Goal: Information Seeking & Learning: Learn about a topic

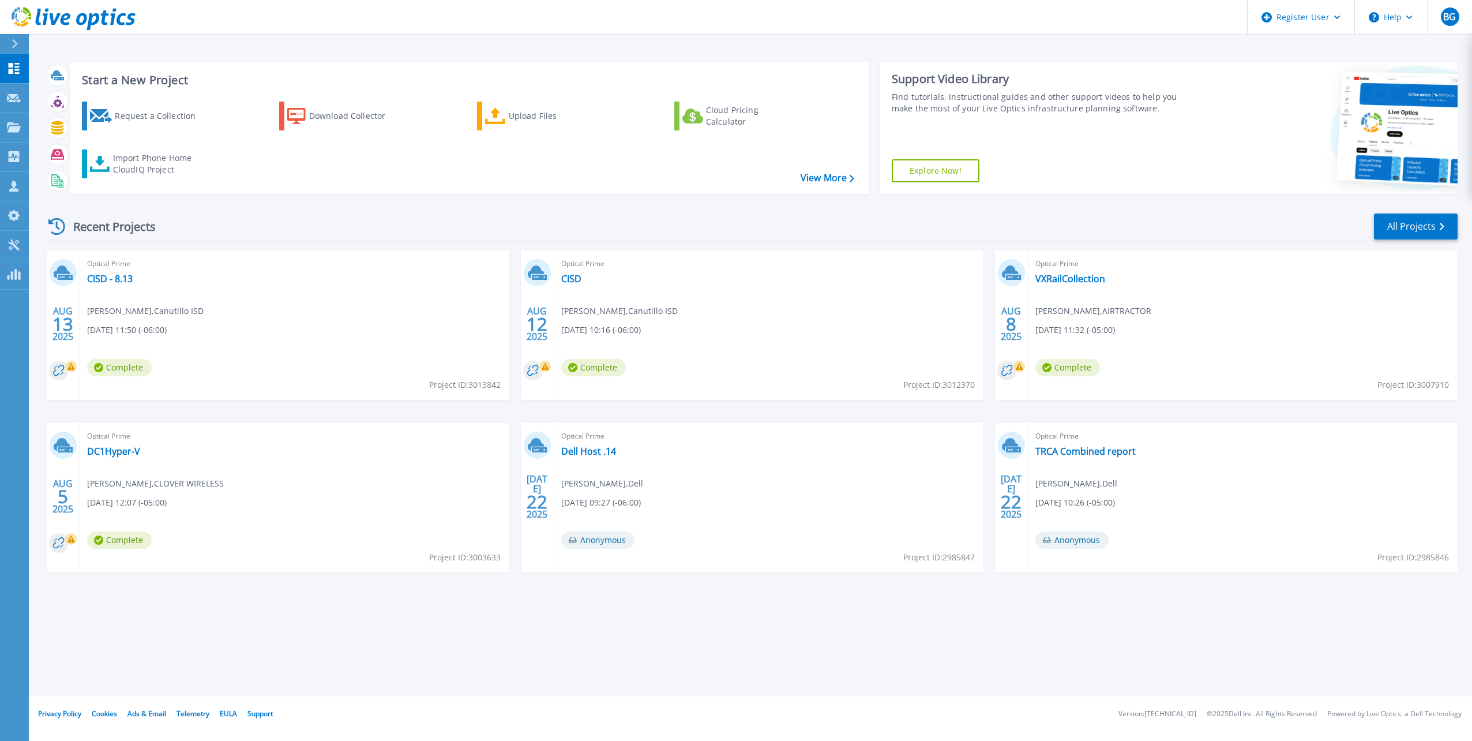
click at [373, 206] on div "Recent Projects All Projects AUG 13 2025 Optical Prime CISD - 8.13 Rogelio Domi…" at bounding box center [750, 403] width 1413 height 401
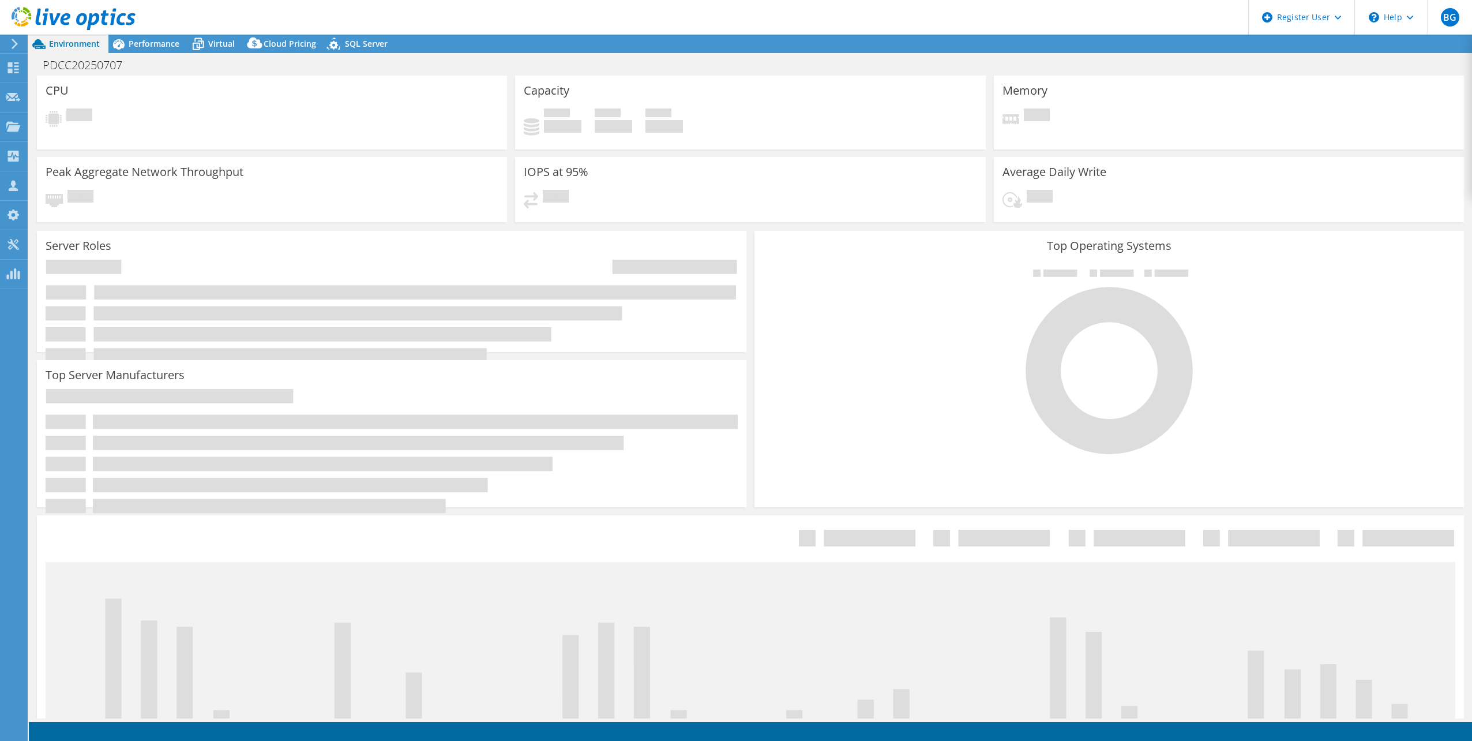
select select "USD"
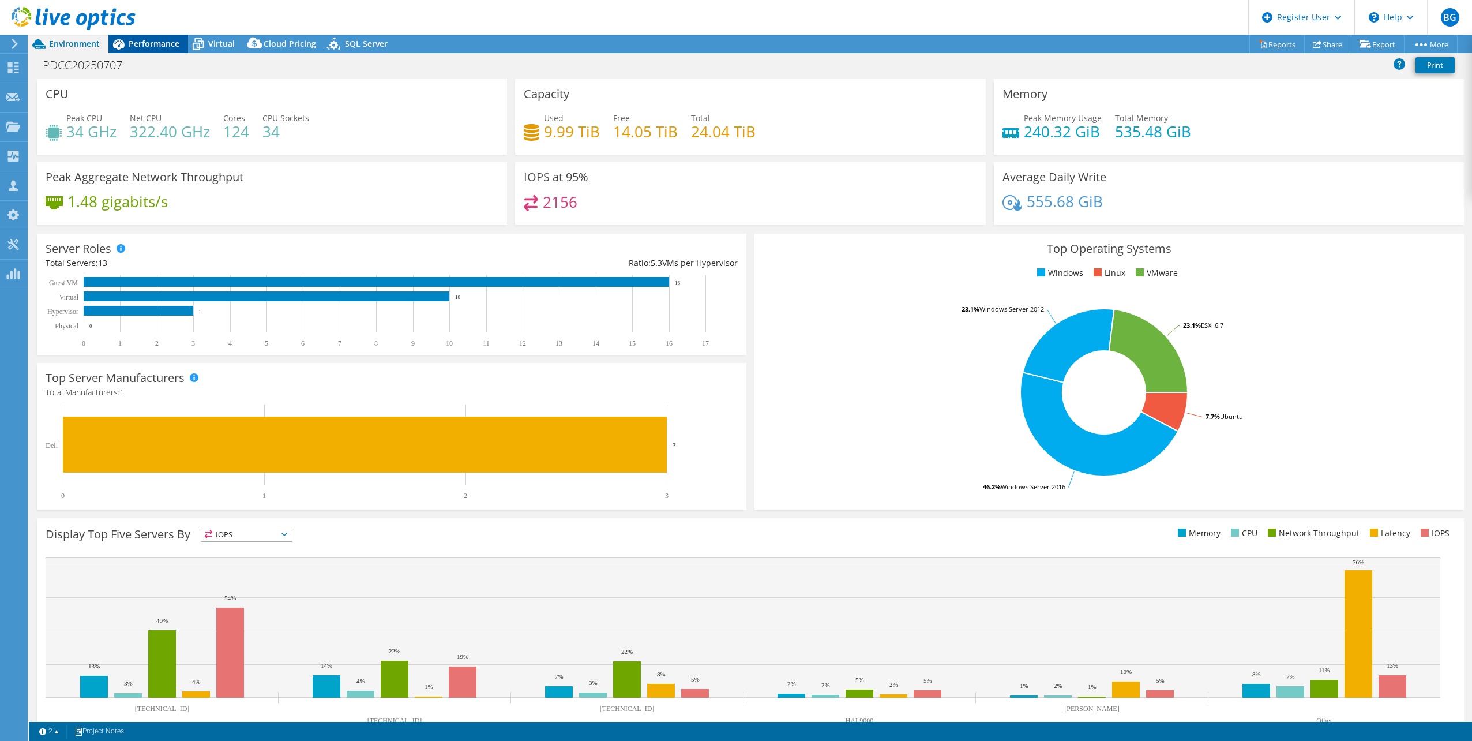
click at [145, 44] on span "Performance" at bounding box center [154, 43] width 51 height 11
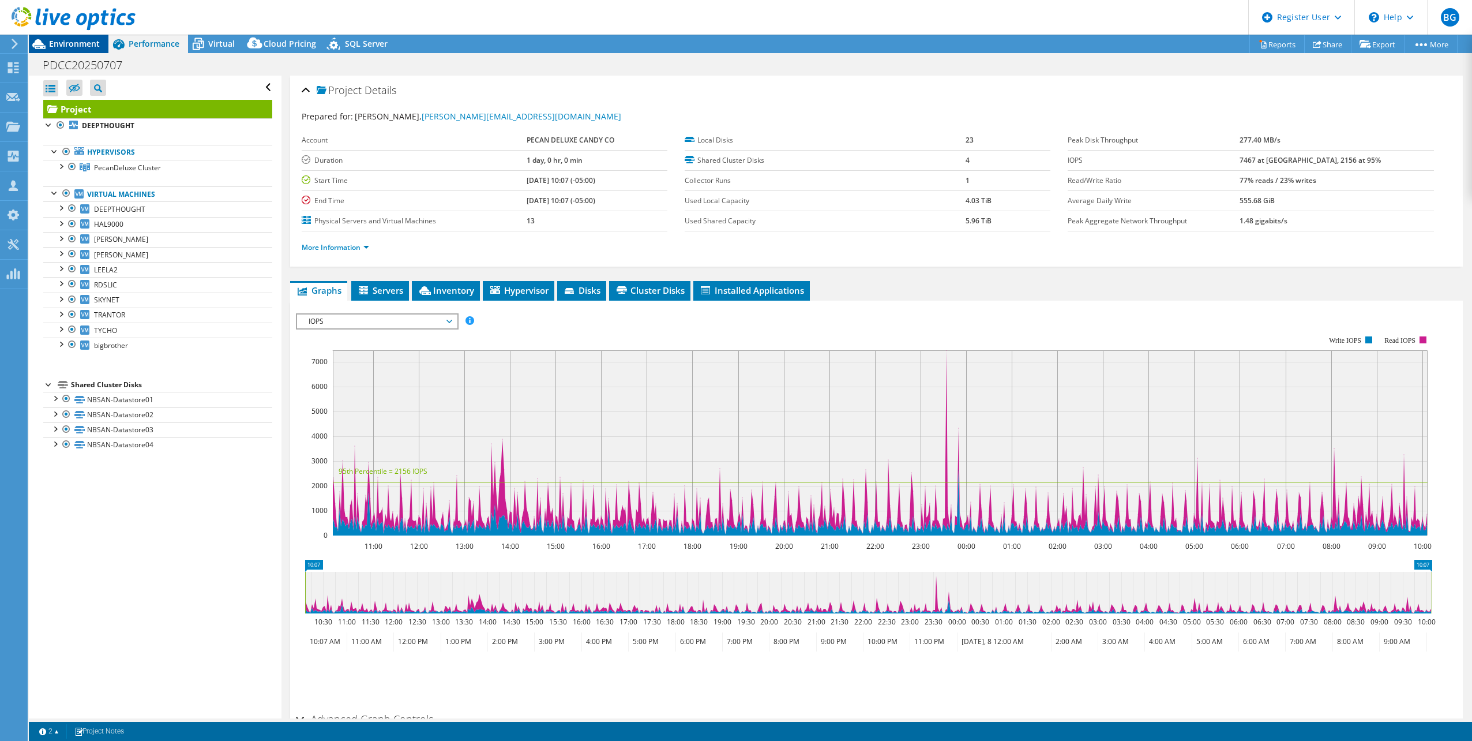
click at [70, 40] on span "Environment" at bounding box center [74, 43] width 51 height 11
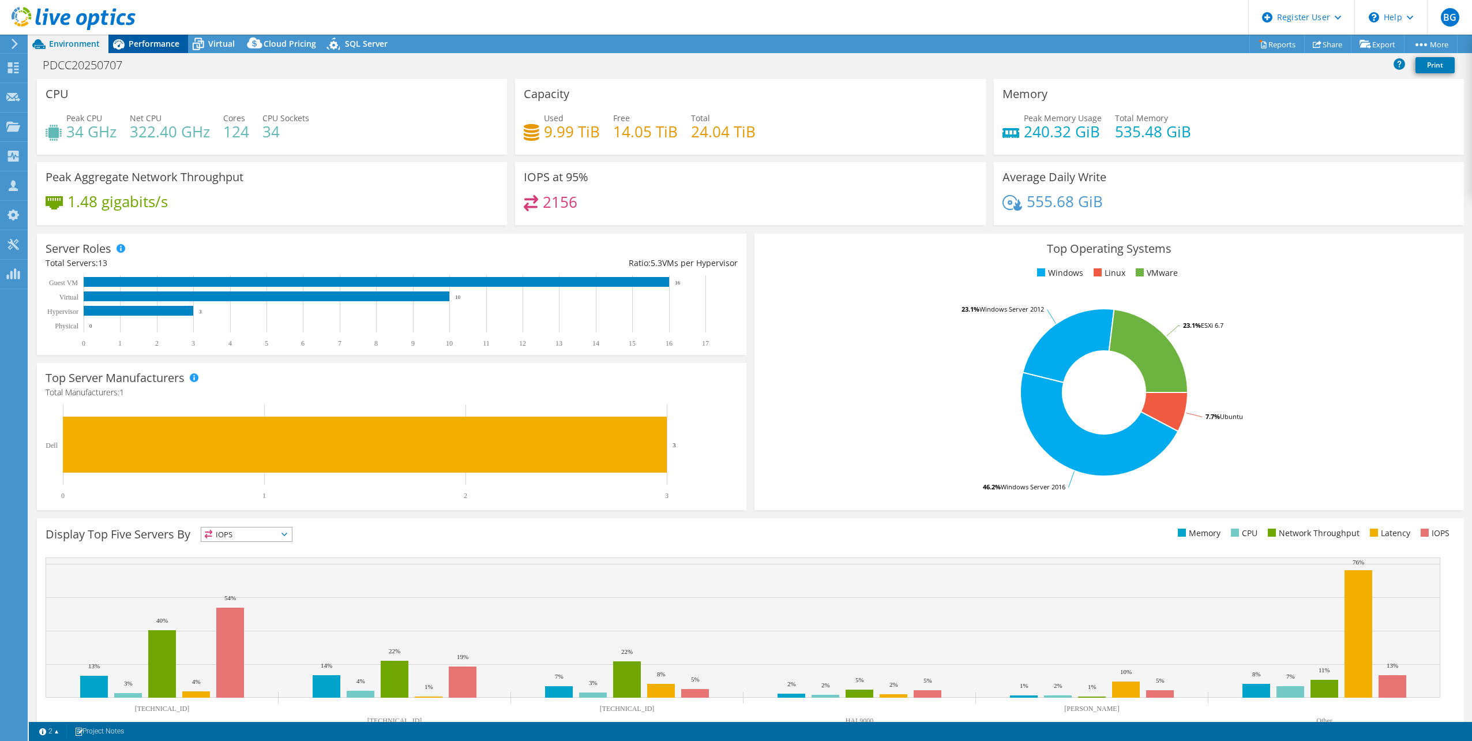
click at [114, 39] on icon at bounding box center [118, 44] width 20 height 20
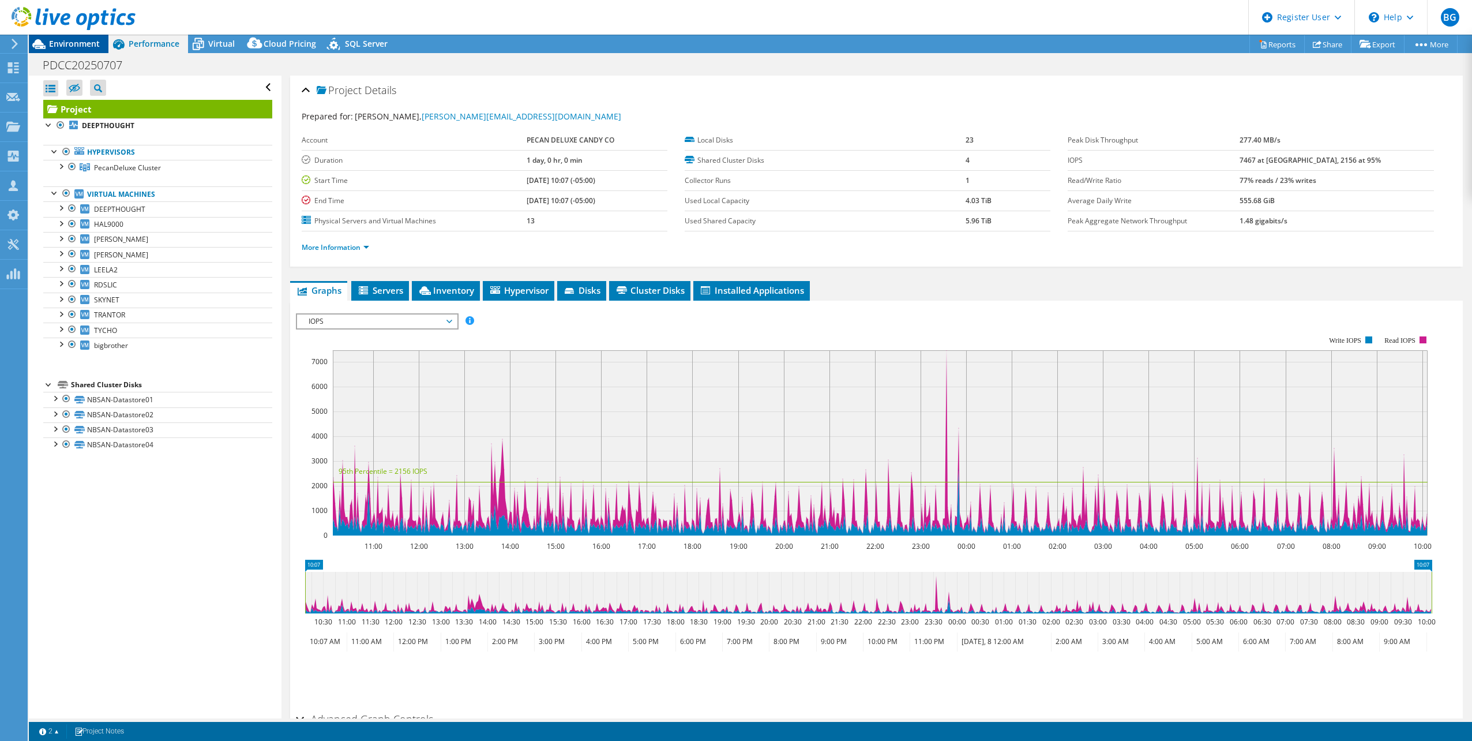
click at [86, 48] on span "Environment" at bounding box center [74, 43] width 51 height 11
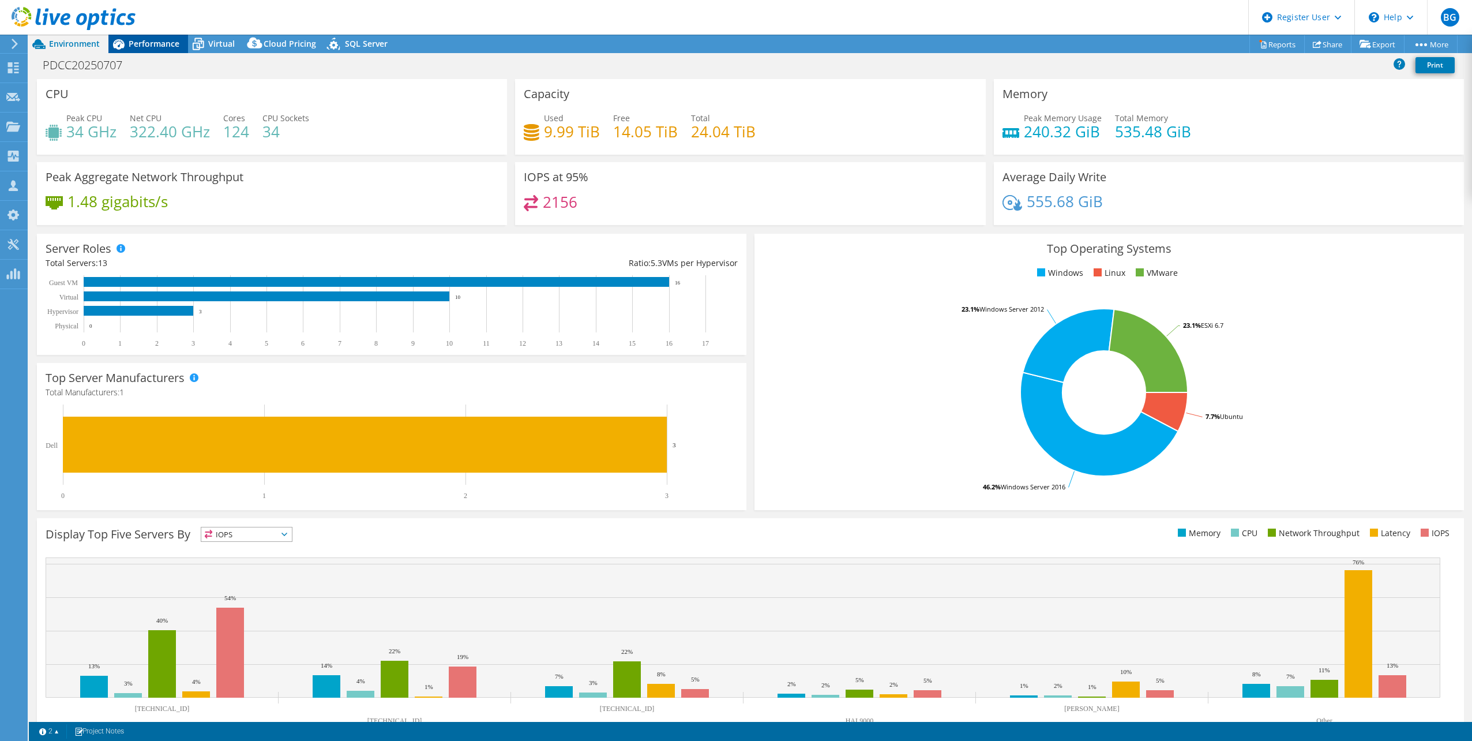
click at [149, 45] on span "Performance" at bounding box center [154, 43] width 51 height 11
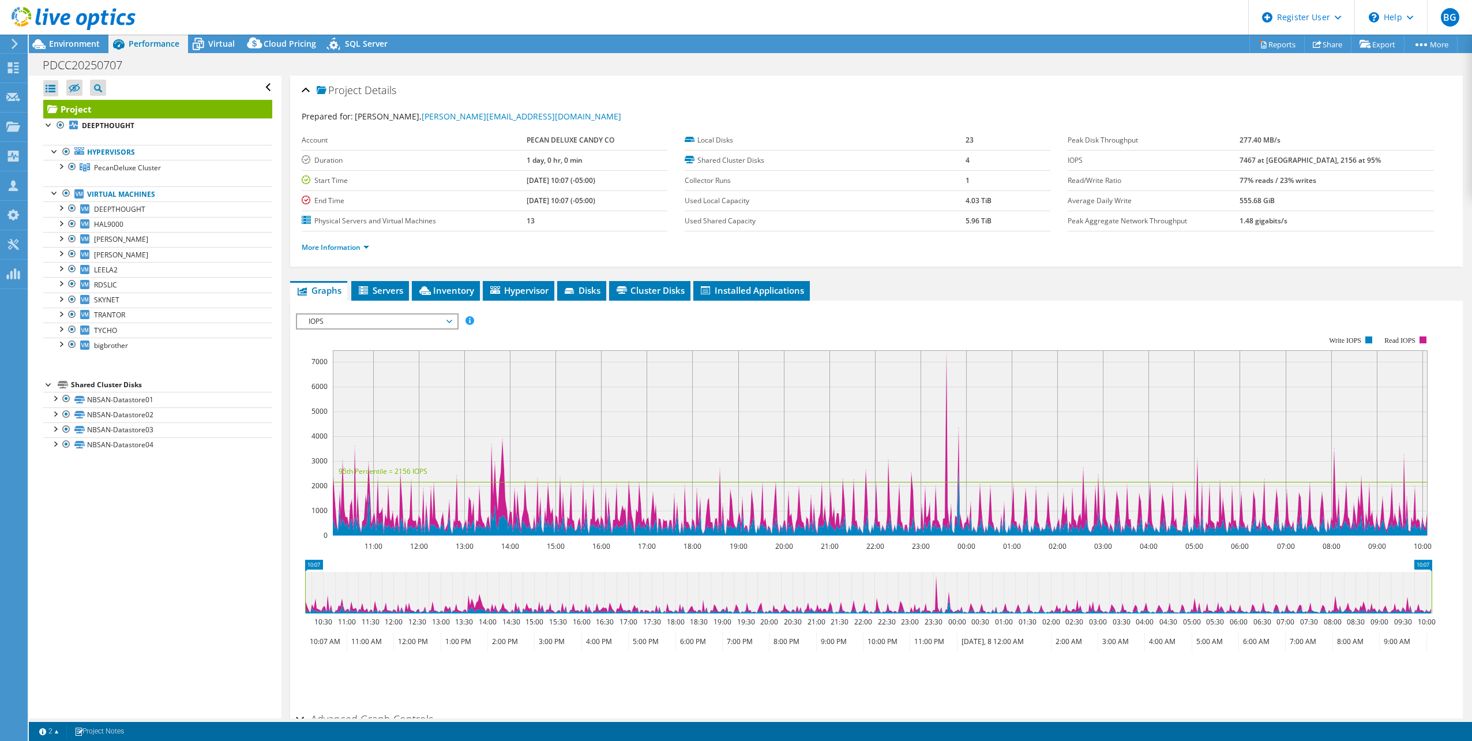
click at [307, 86] on div "Project Details" at bounding box center [876, 90] width 1149 height 25
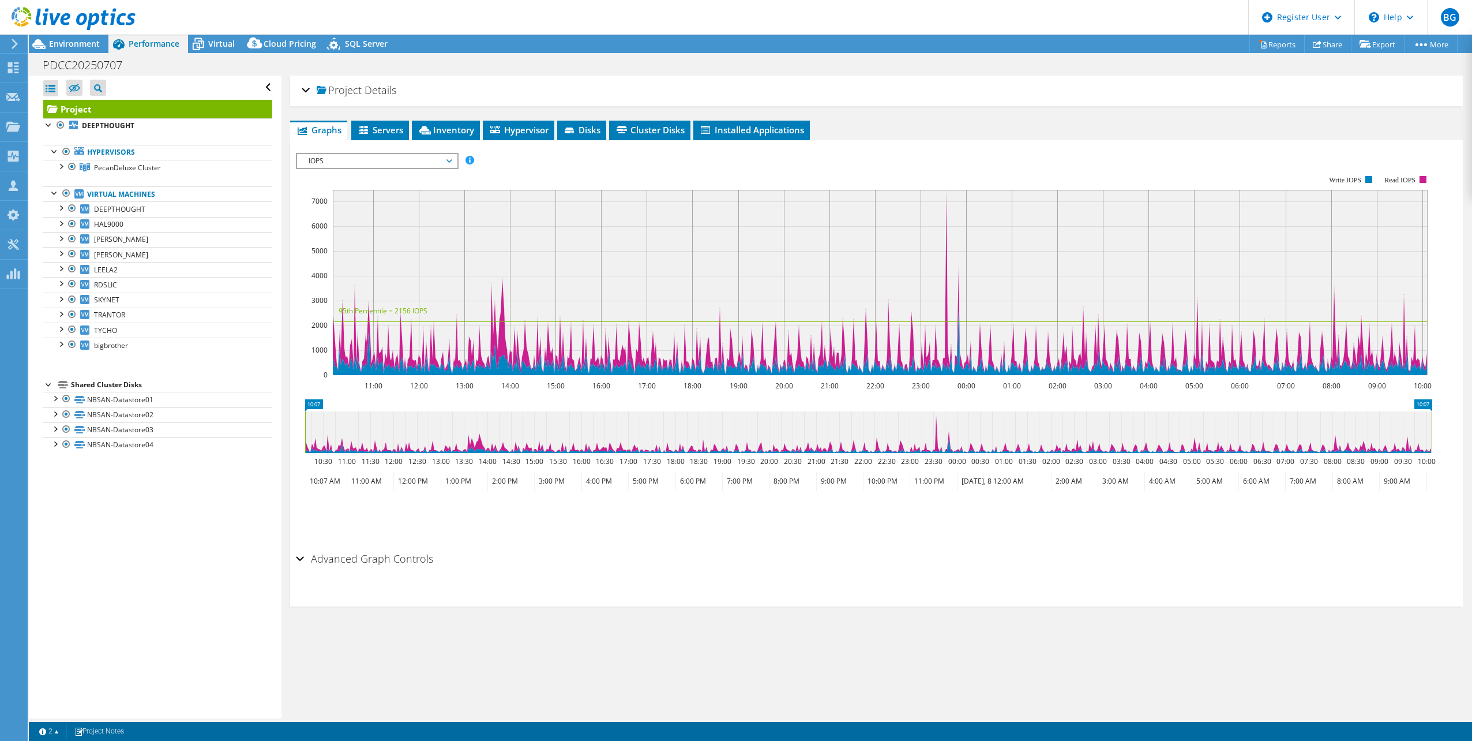
click at [439, 156] on span "IOPS" at bounding box center [377, 161] width 148 height 14
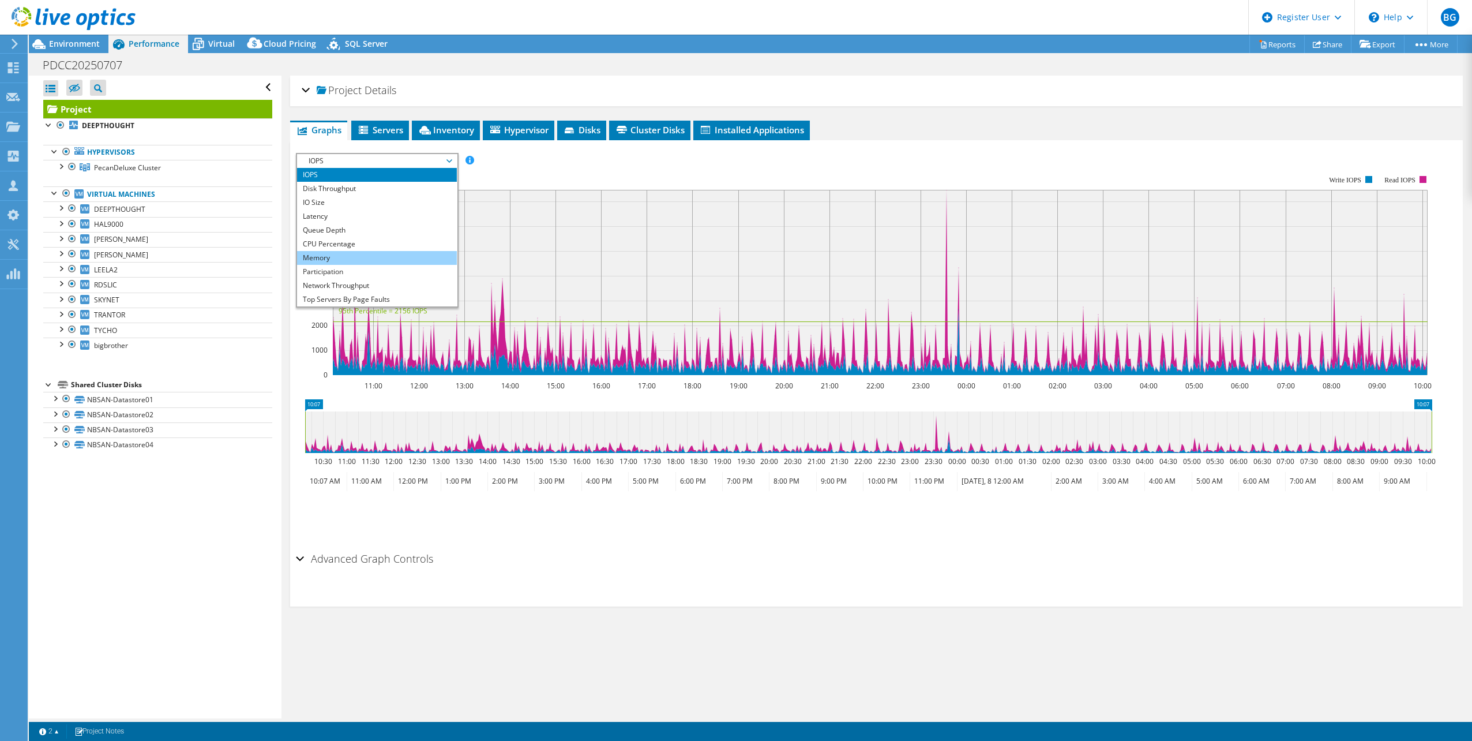
click at [391, 257] on li "Memory" at bounding box center [377, 258] width 160 height 14
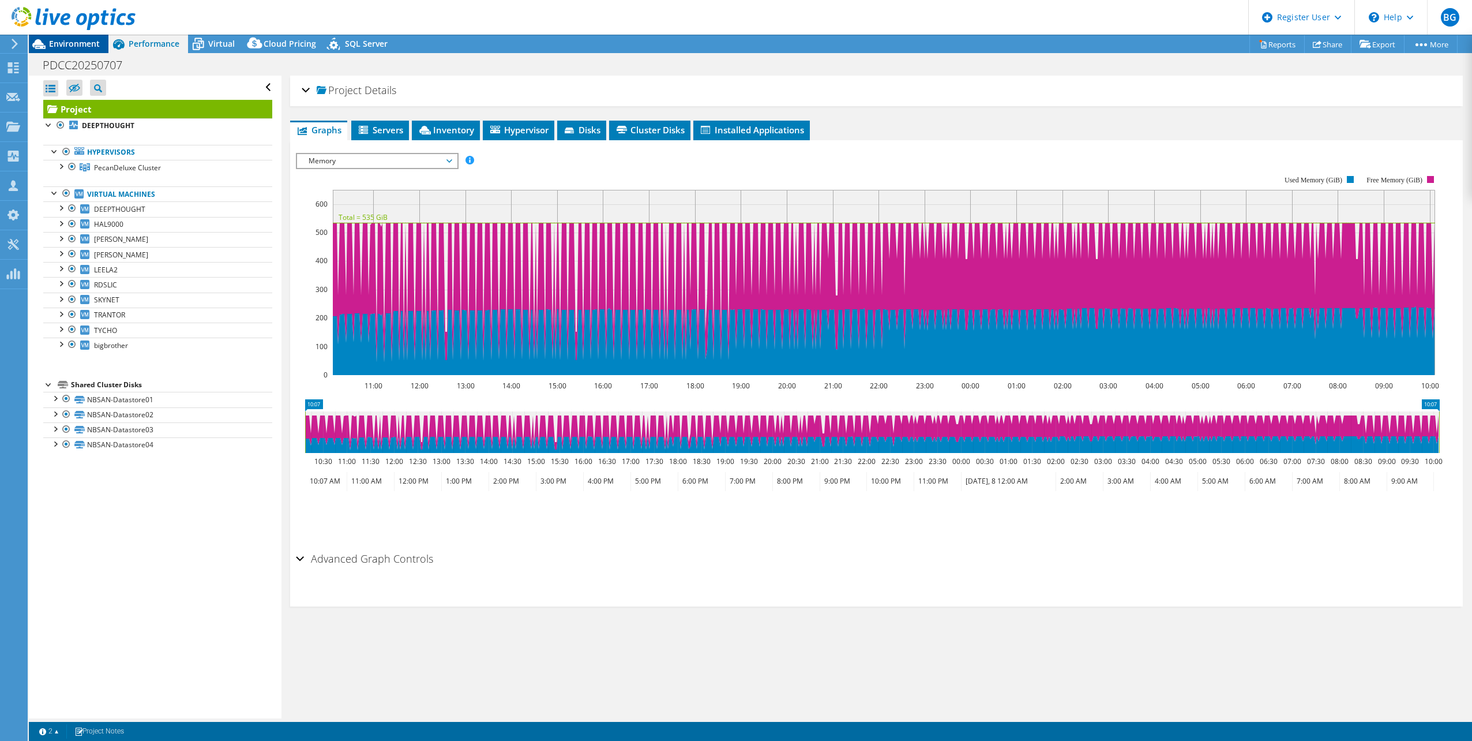
click at [69, 43] on span "Environment" at bounding box center [74, 43] width 51 height 11
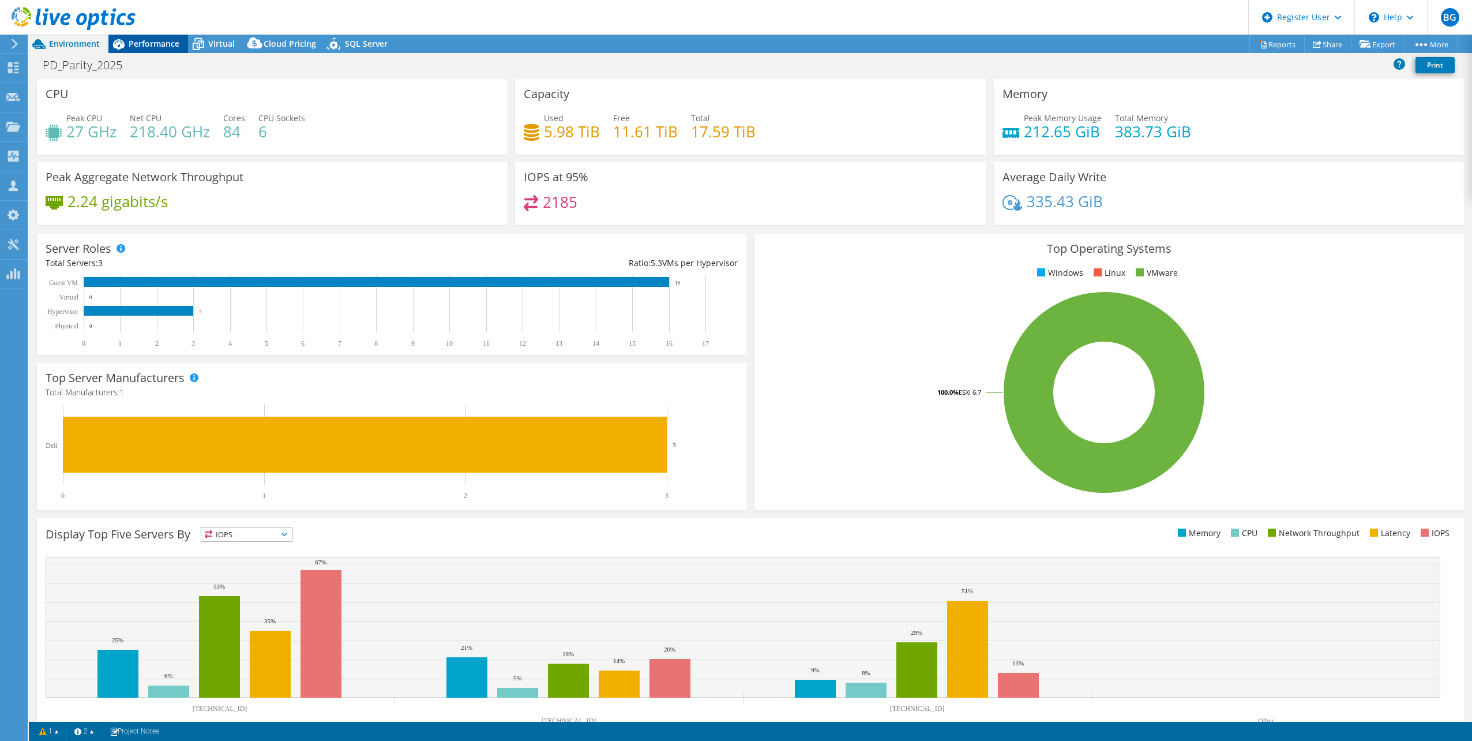
click at [147, 41] on span "Performance" at bounding box center [154, 43] width 51 height 11
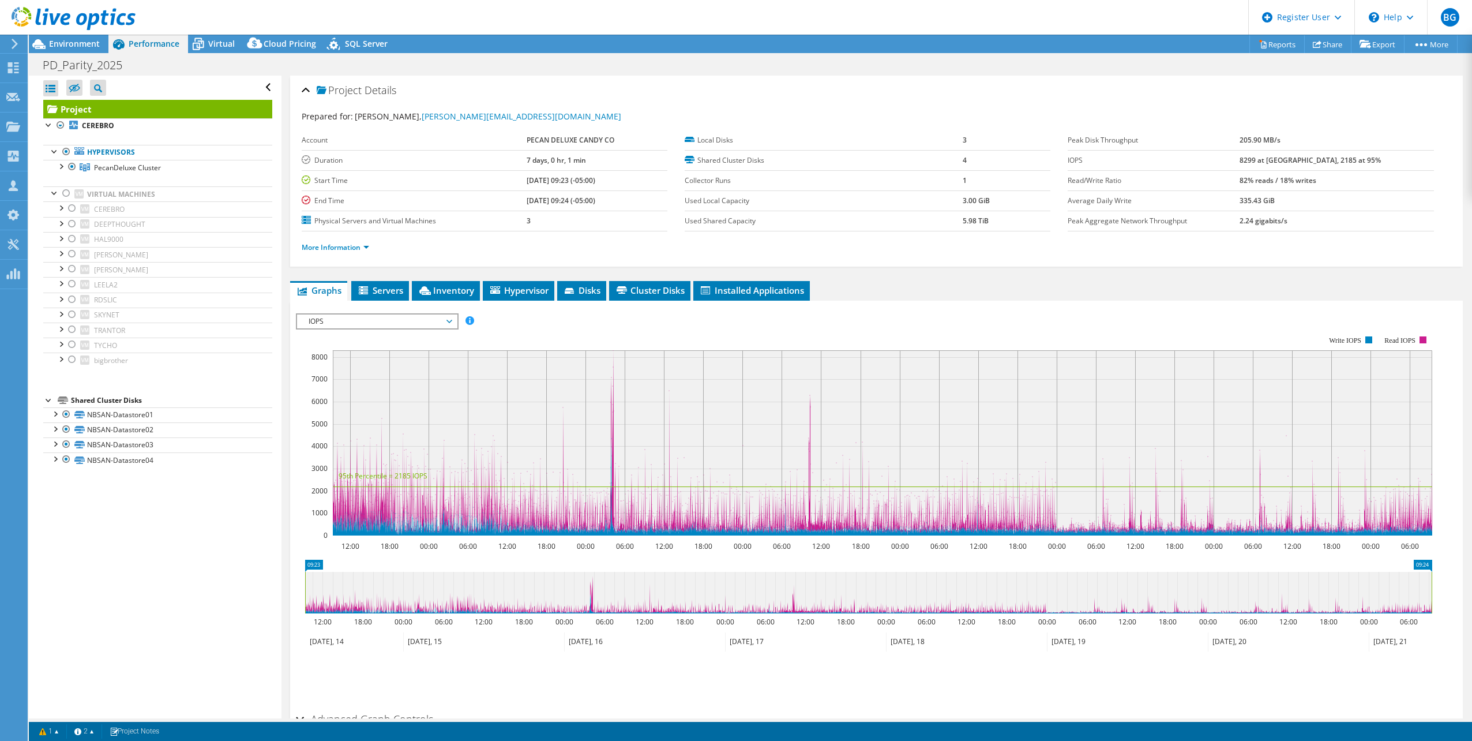
click at [755, 129] on section "Prepared for: [PERSON_NAME], [PERSON_NAME][EMAIL_ADDRESS][DOMAIN_NAME] Account …" at bounding box center [876, 186] width 1149 height 153
click at [363, 248] on link "More Information" at bounding box center [335, 247] width 67 height 10
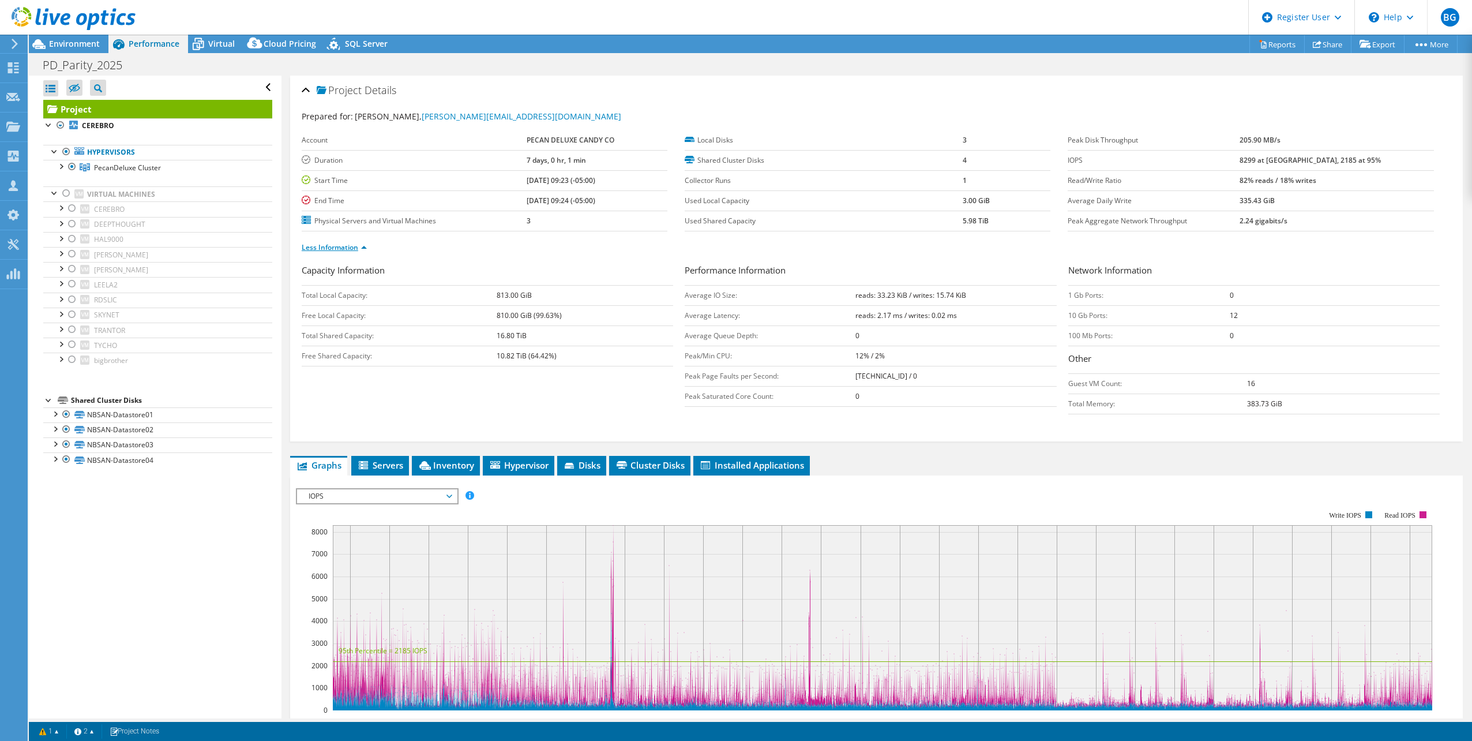
click at [355, 249] on link "Less Information" at bounding box center [334, 247] width 65 height 10
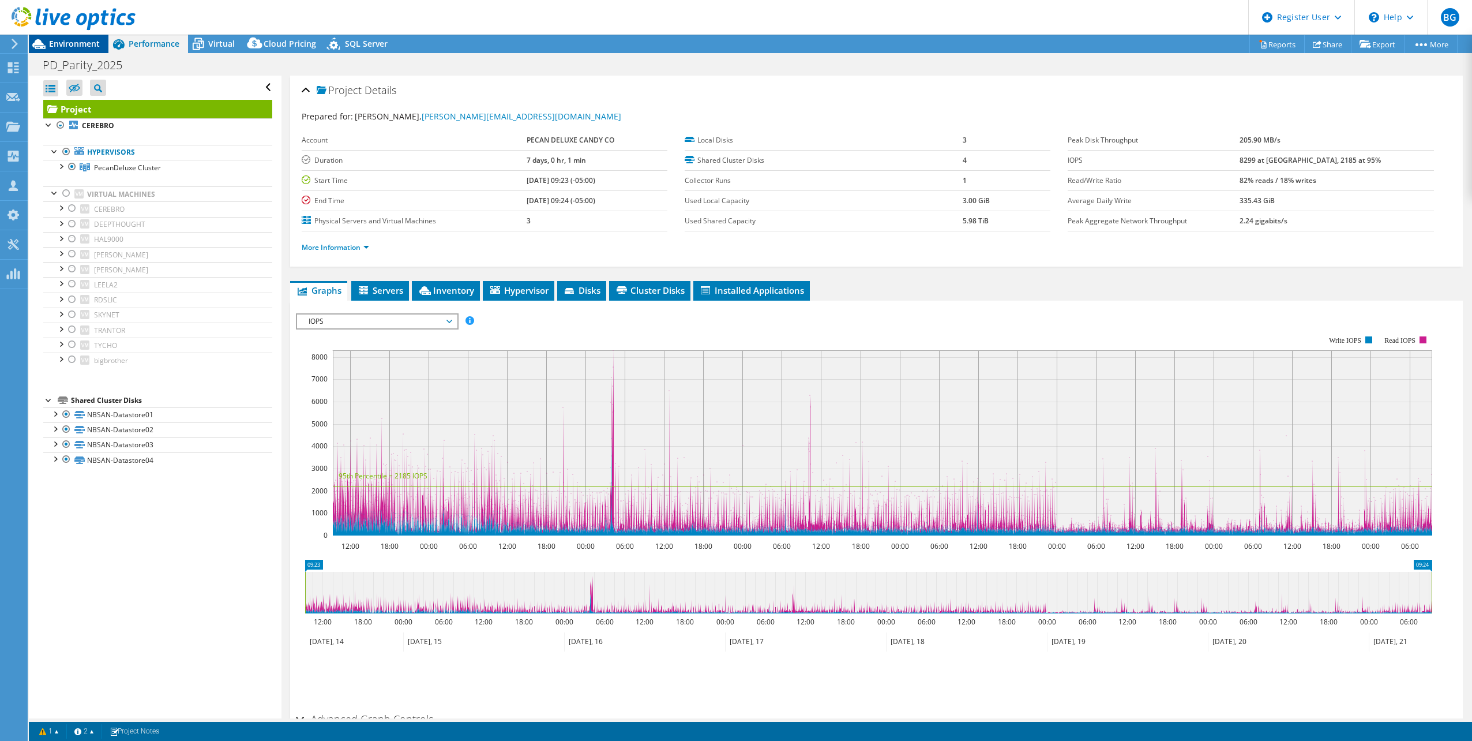
click at [44, 45] on icon at bounding box center [39, 44] width 20 height 20
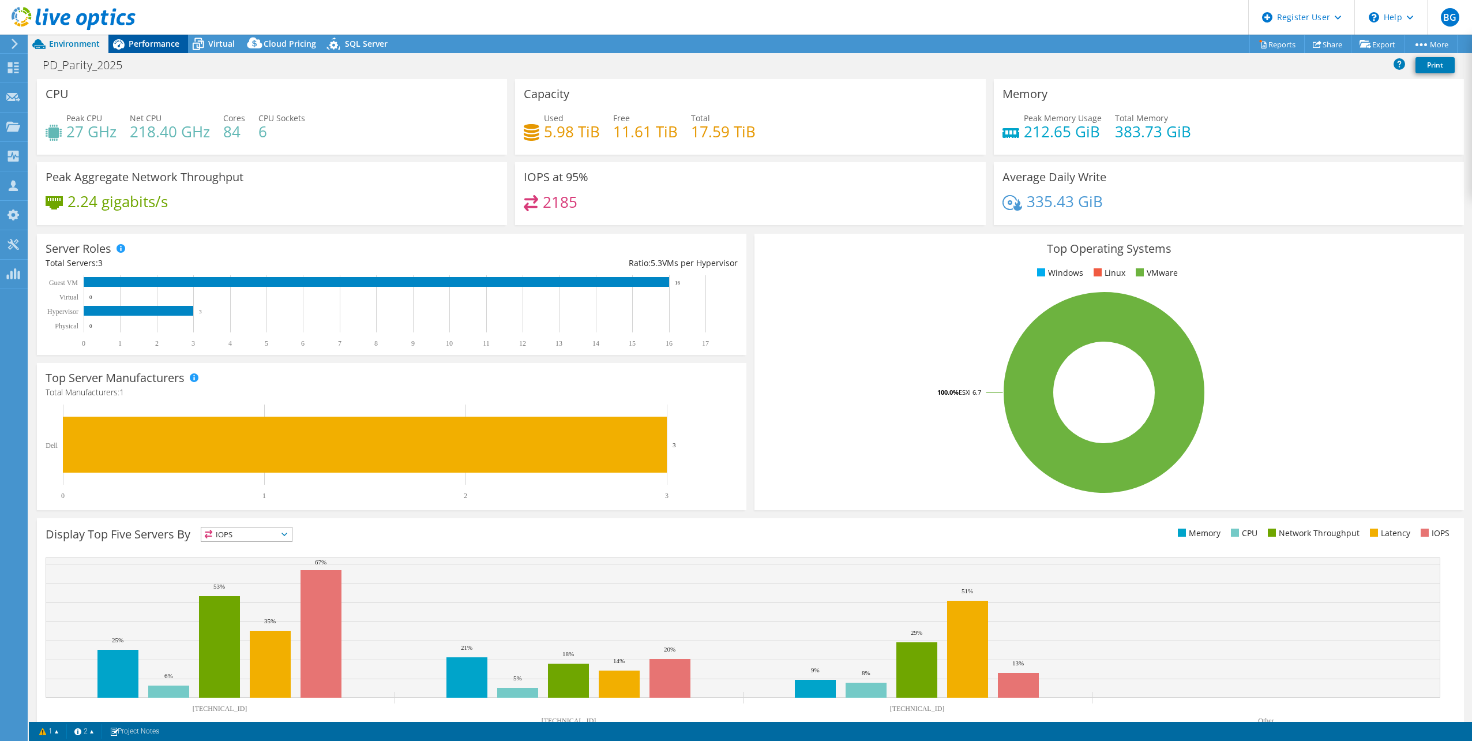
click at [155, 44] on span "Performance" at bounding box center [154, 43] width 51 height 11
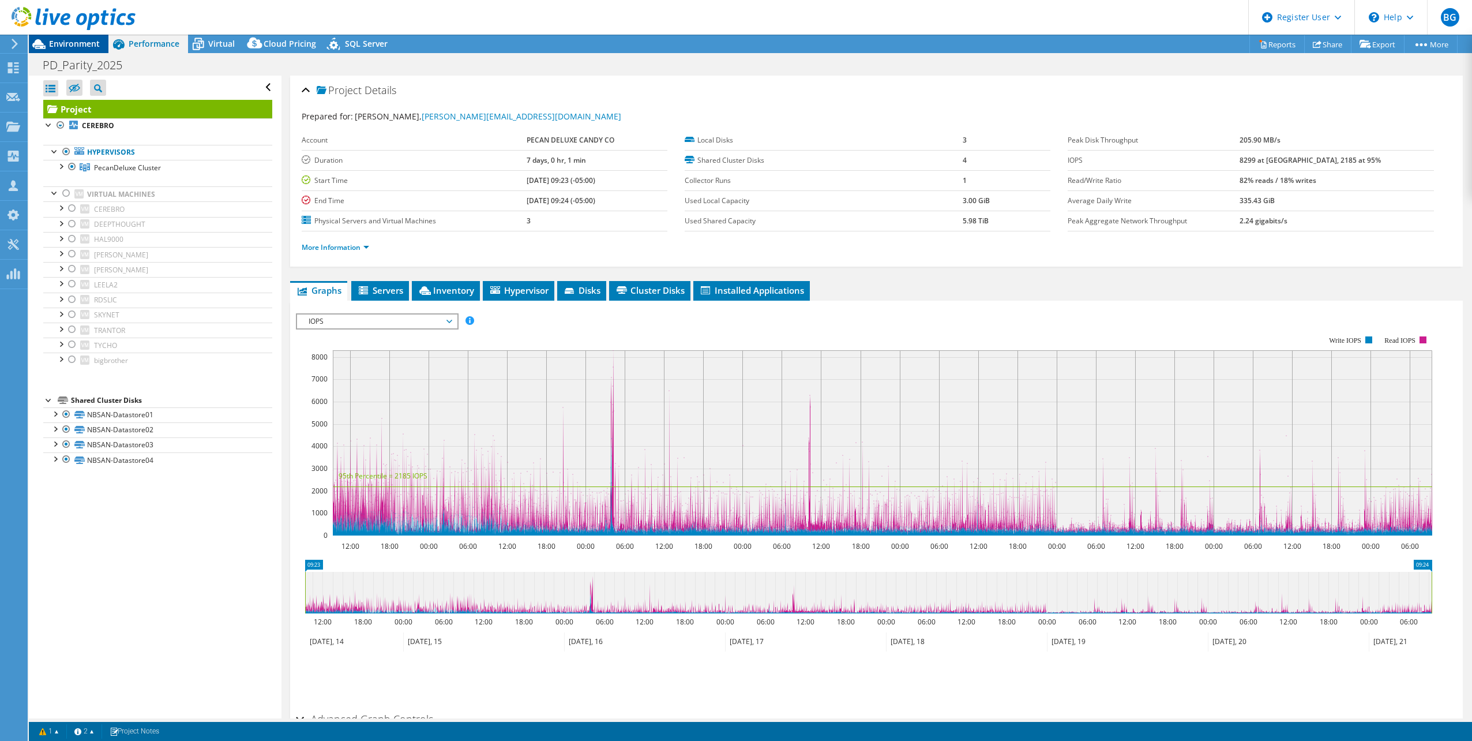
click at [85, 38] on span "Environment" at bounding box center [74, 43] width 51 height 11
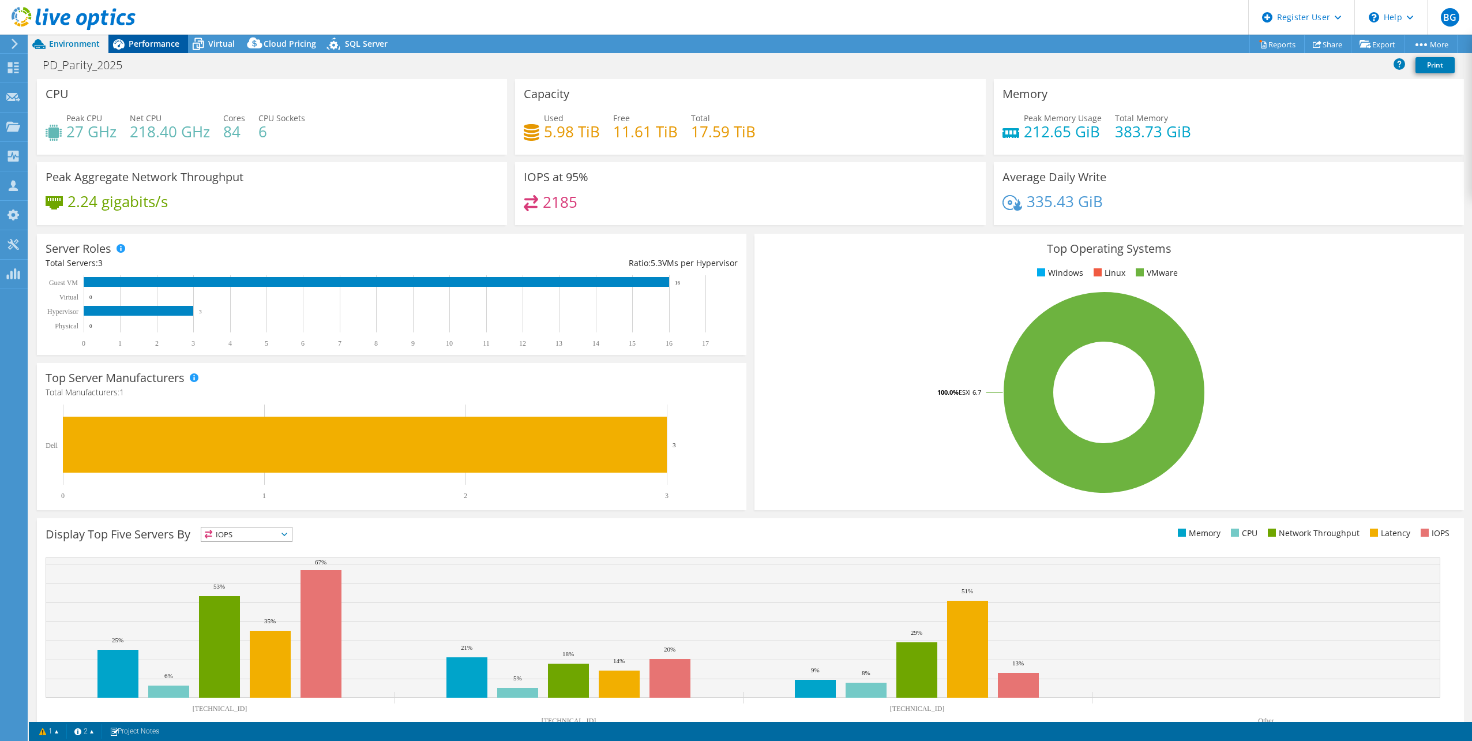
click at [161, 52] on div "Performance" at bounding box center [148, 44] width 80 height 18
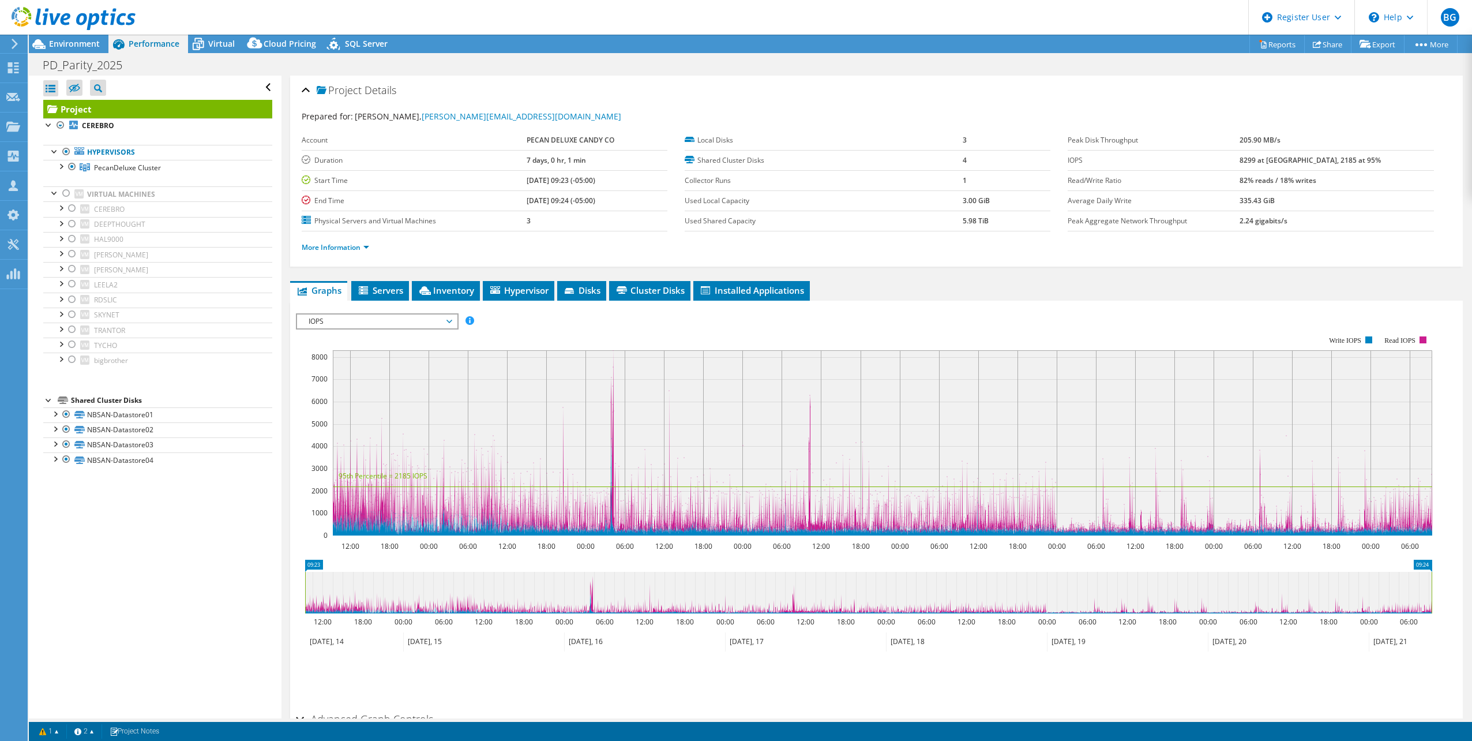
click at [448, 320] on span "IOPS" at bounding box center [377, 321] width 148 height 14
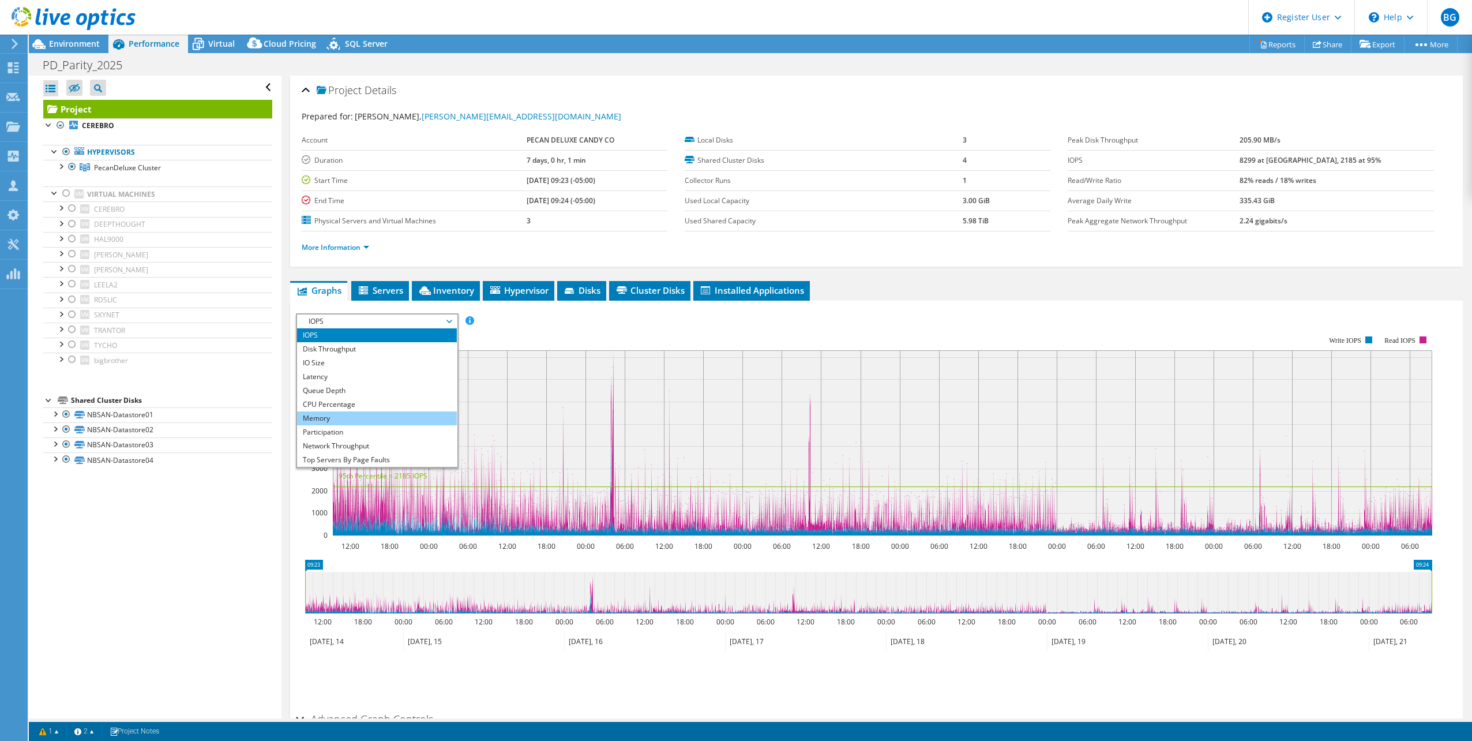
click at [385, 414] on li "Memory" at bounding box center [377, 418] width 160 height 14
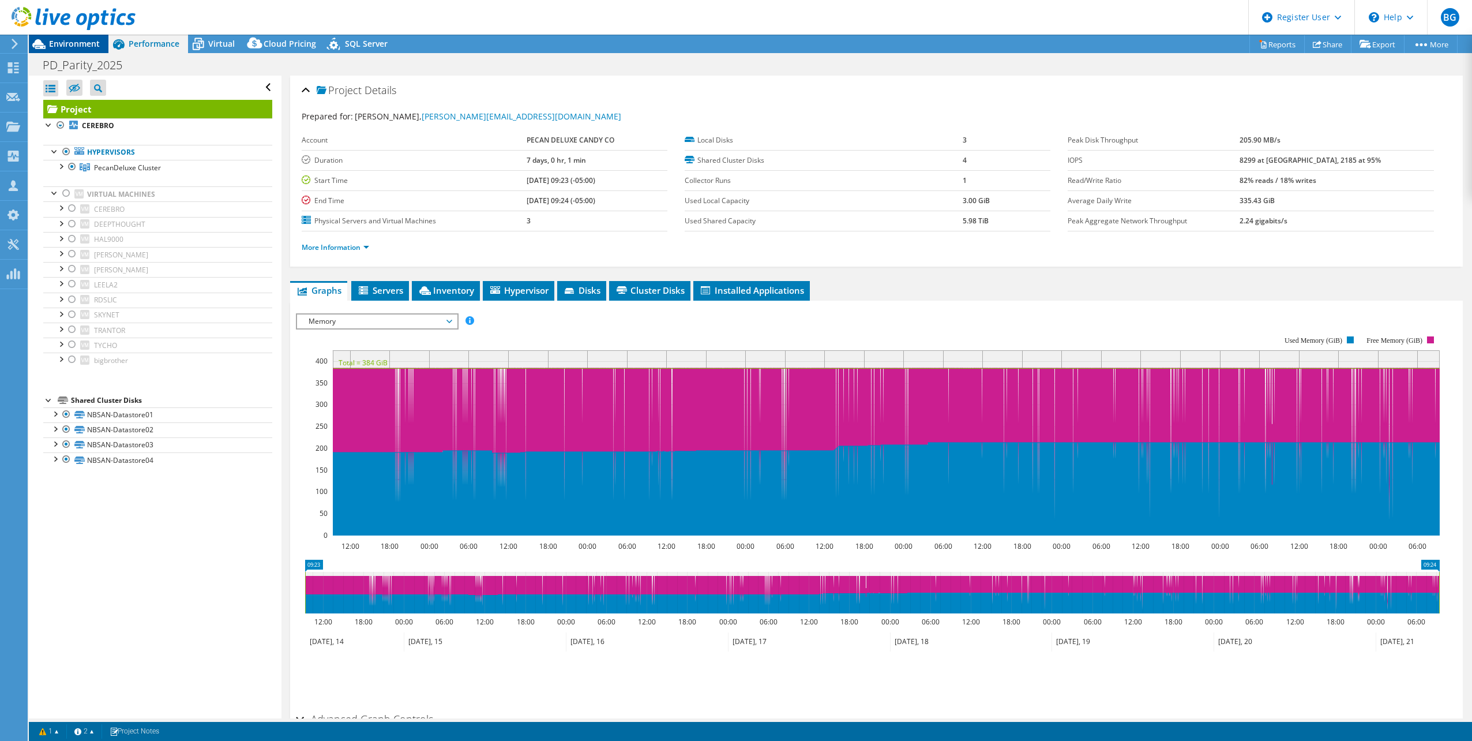
click at [83, 47] on span "Environment" at bounding box center [74, 43] width 51 height 11
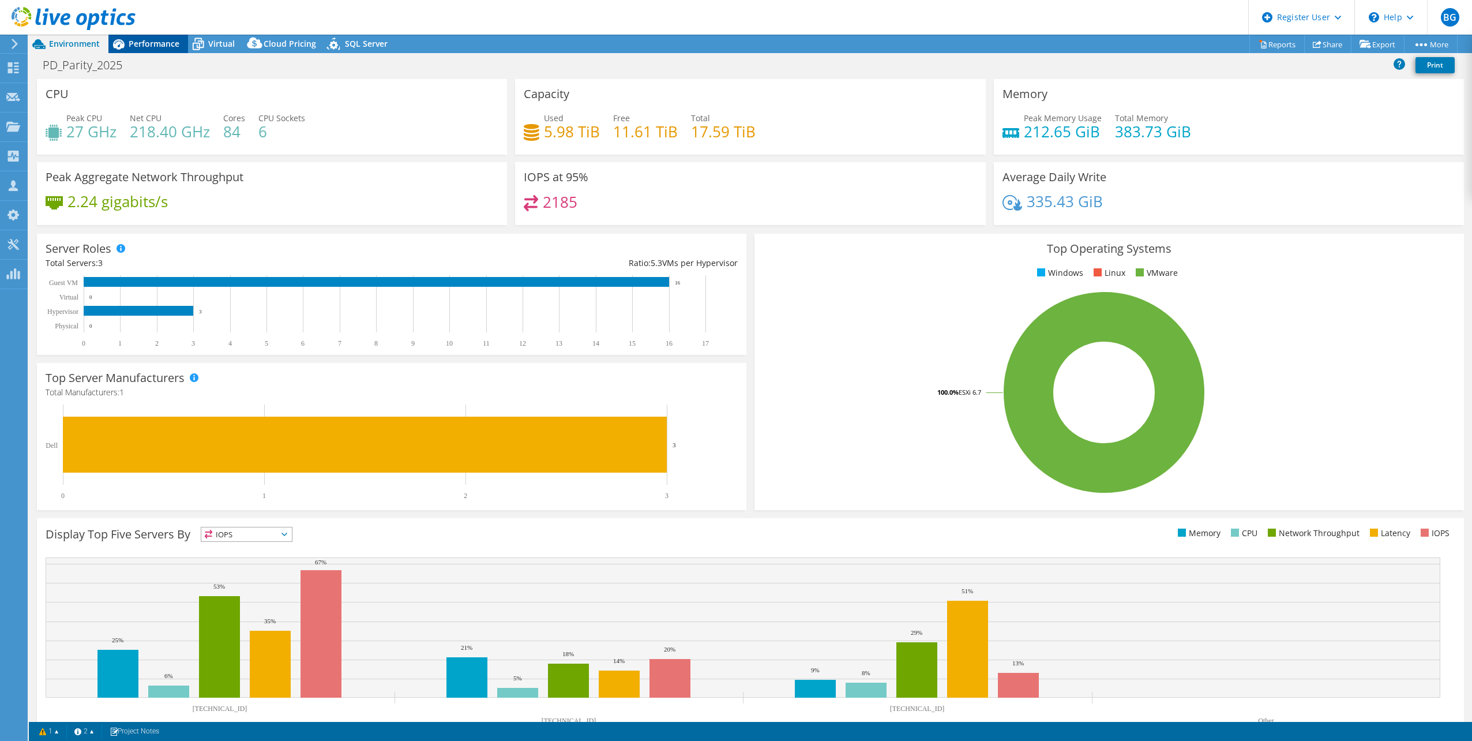
click at [146, 46] on span "Performance" at bounding box center [154, 43] width 51 height 11
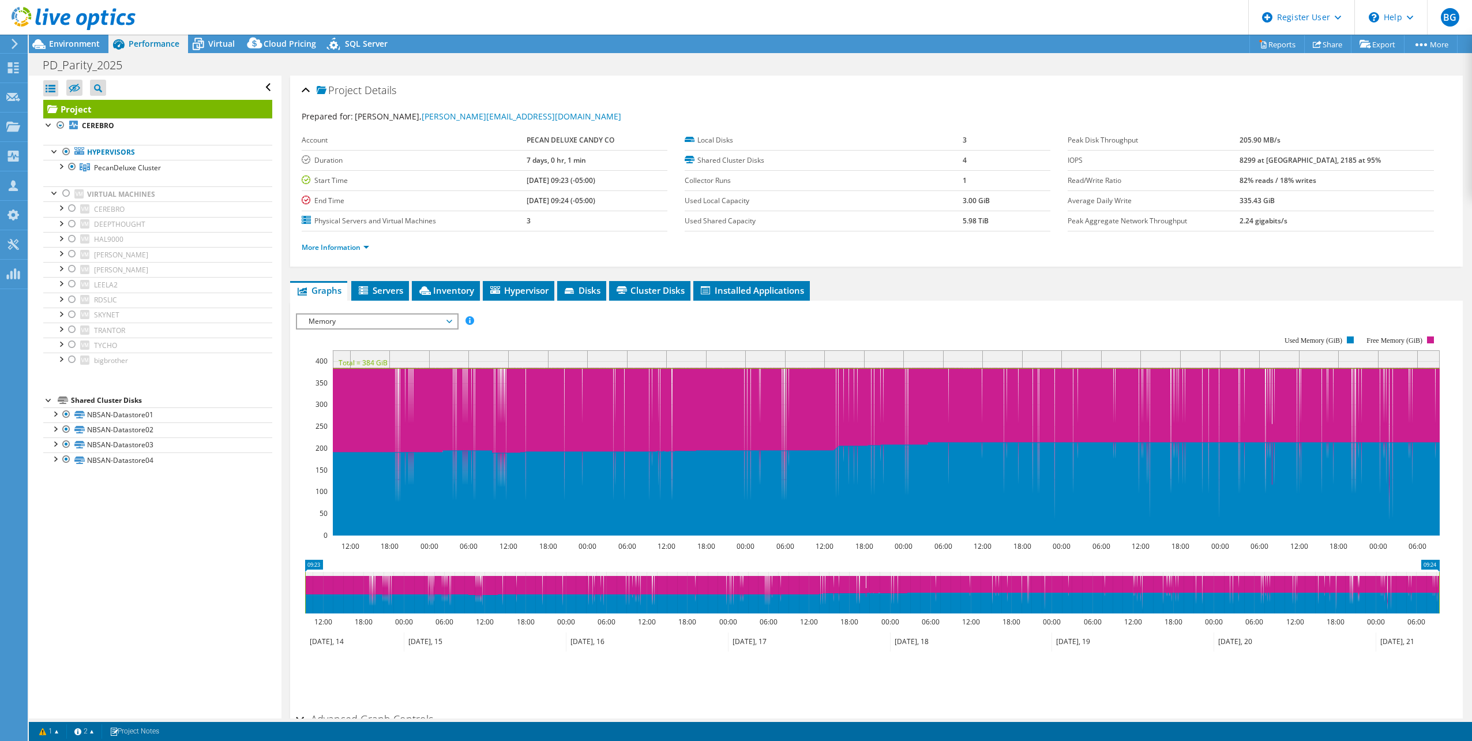
click at [383, 324] on span "Memory" at bounding box center [377, 321] width 148 height 14
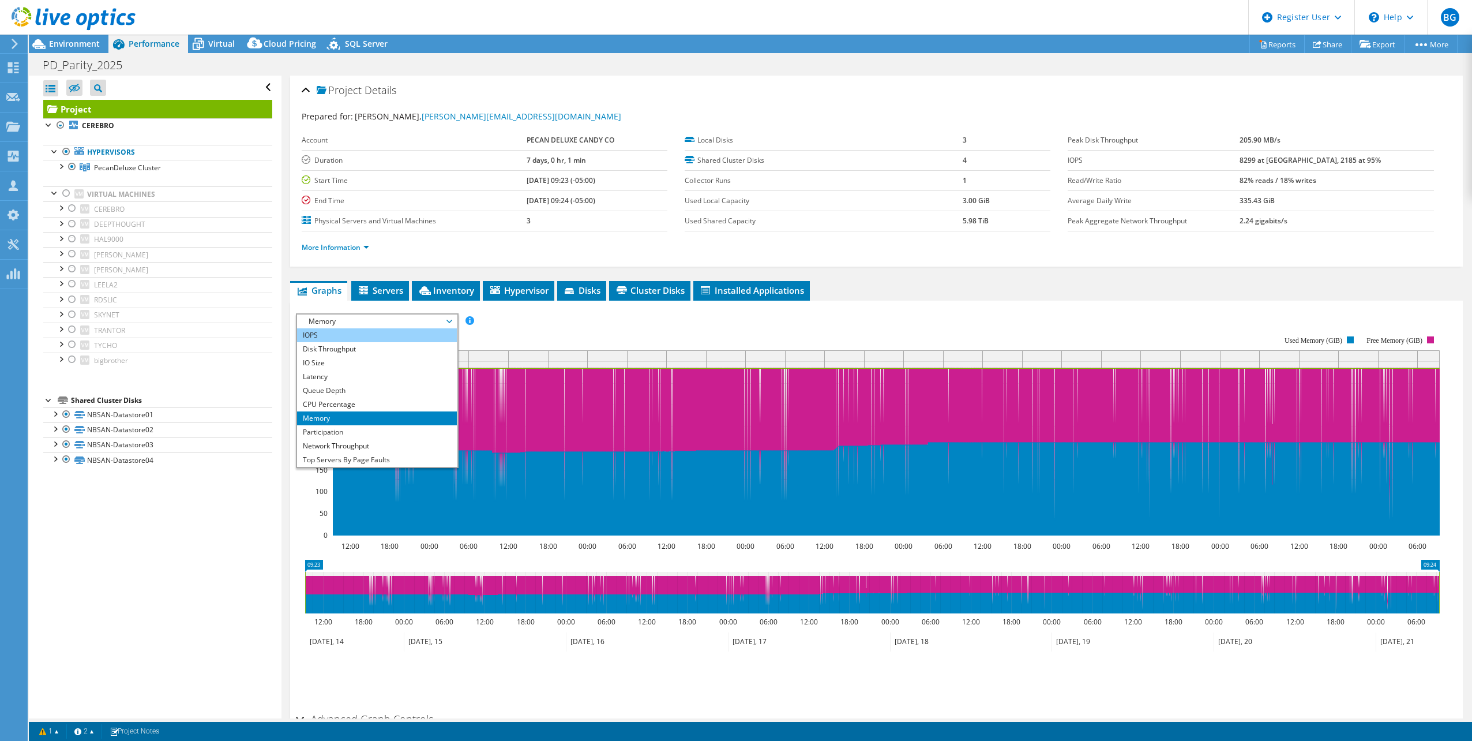
click at [371, 332] on li "IOPS" at bounding box center [377, 335] width 160 height 14
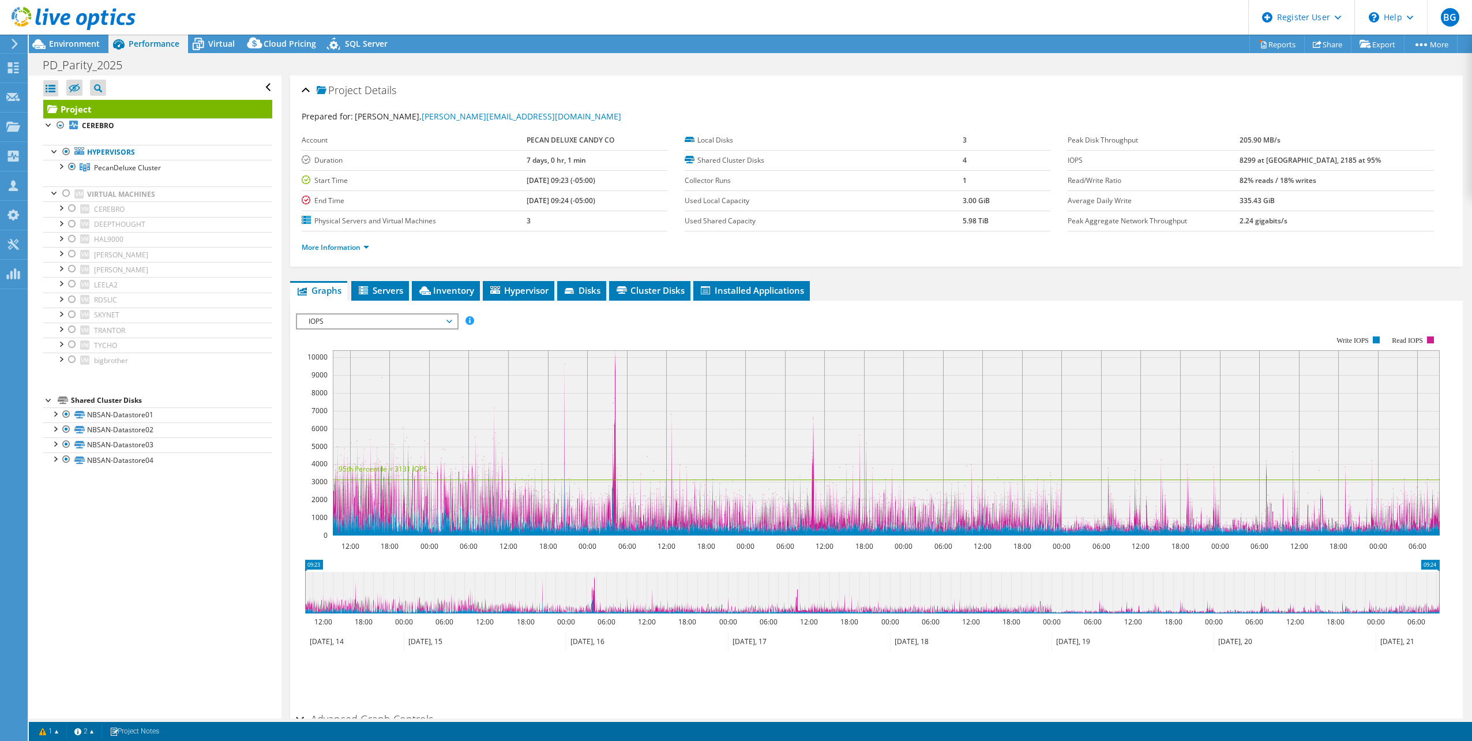
click at [613, 441] on rect at bounding box center [886, 442] width 1107 height 185
